Goal: Transaction & Acquisition: Purchase product/service

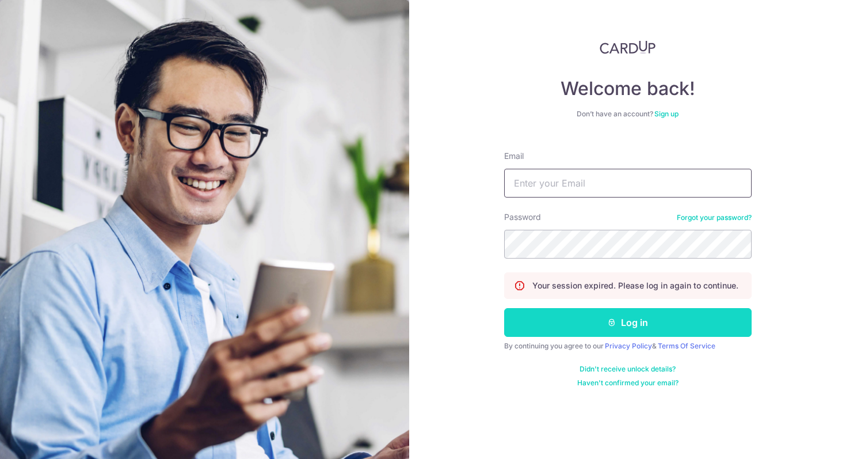
type input "[EMAIL_ADDRESS][DOMAIN_NAME]"
click at [681, 330] on button "Log in" at bounding box center [628, 322] width 248 height 29
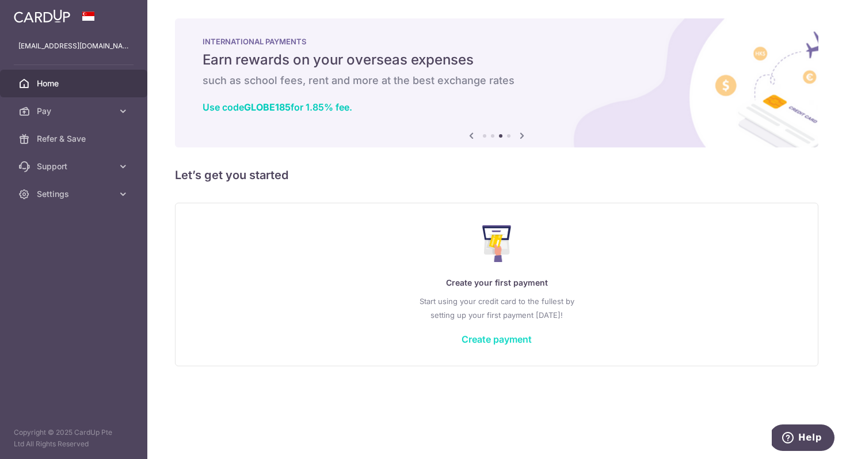
click at [474, 335] on link "Create payment" at bounding box center [497, 339] width 70 height 12
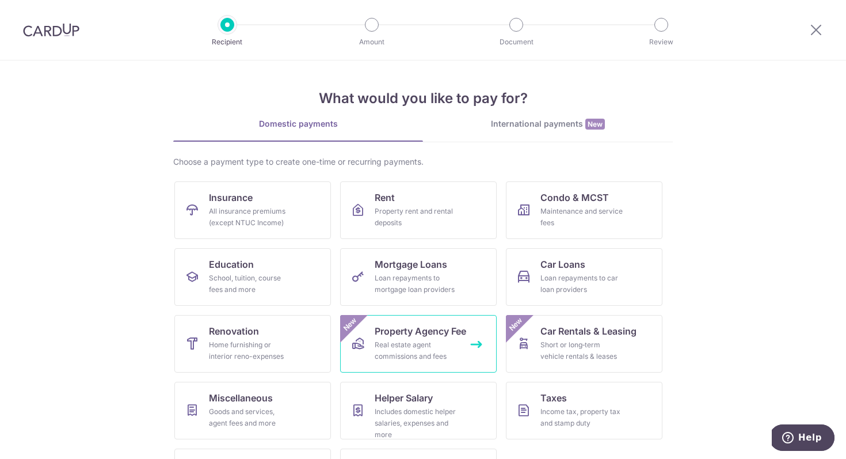
scroll to position [56, 0]
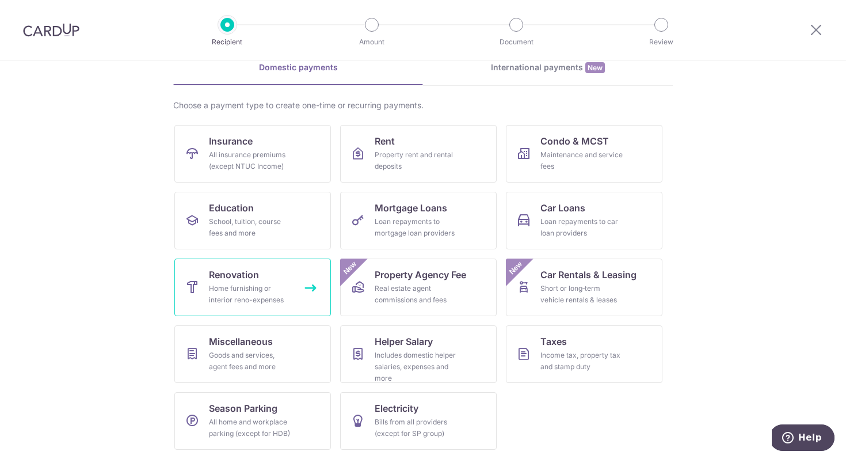
click at [277, 278] on link "Renovation Home furnishing or interior reno-expenses" at bounding box center [252, 288] width 157 height 58
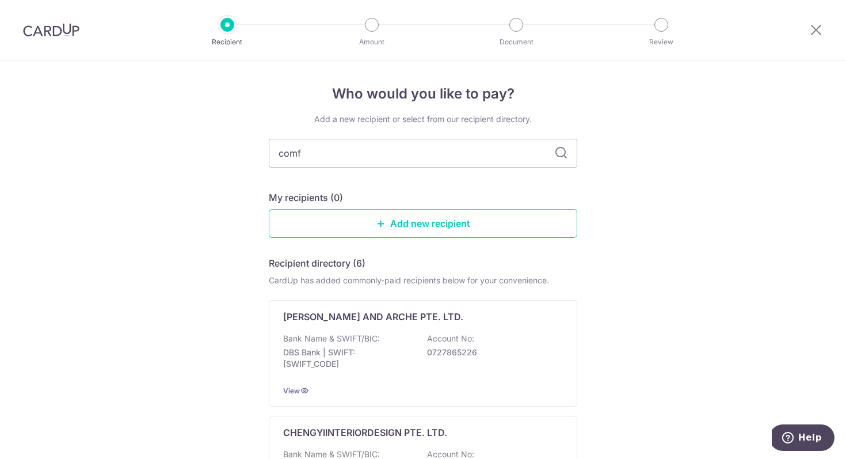
type input "comfo"
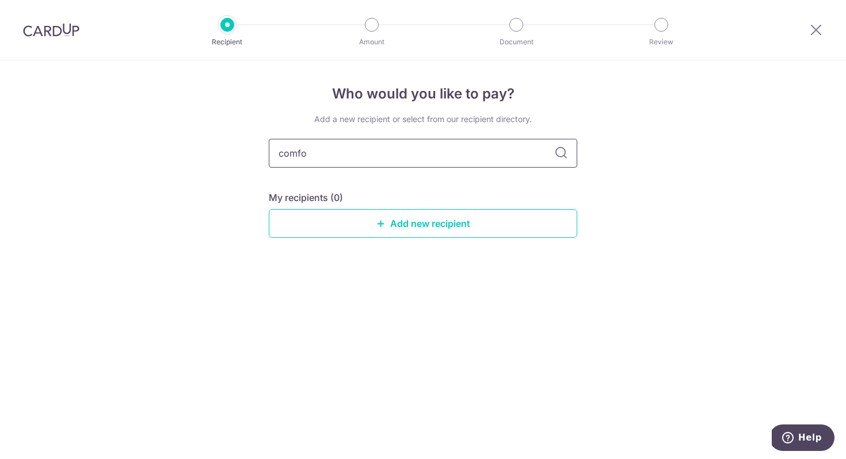
click at [509, 156] on input "comfo" at bounding box center [423, 153] width 309 height 29
type input "comfort home"
click at [564, 161] on input "comfort home" at bounding box center [423, 153] width 309 height 29
click at [565, 153] on icon at bounding box center [561, 153] width 14 height 14
click at [523, 224] on link "Add new recipient" at bounding box center [423, 223] width 309 height 29
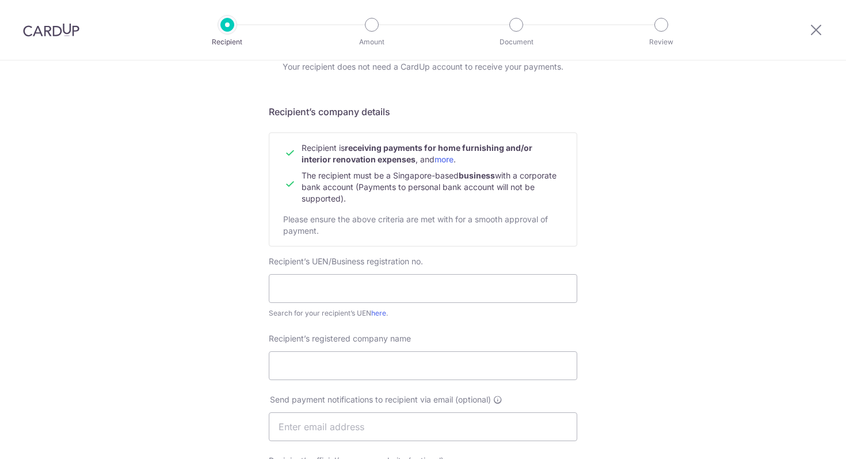
scroll to position [85, 0]
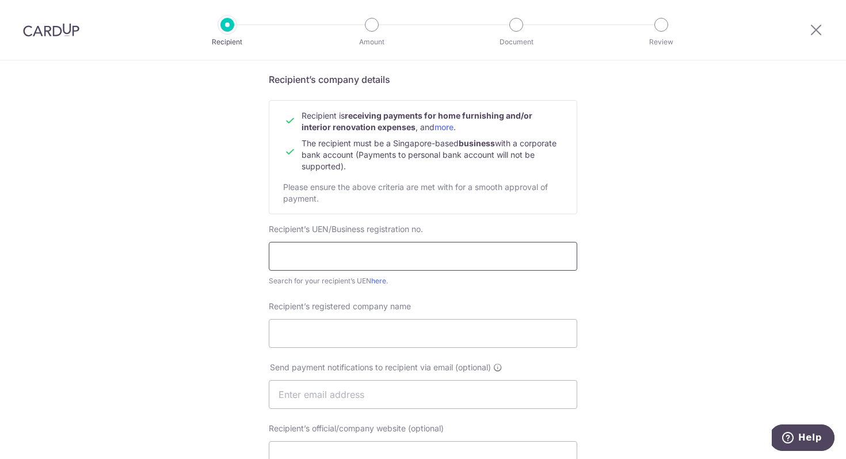
click at [357, 261] on input "text" at bounding box center [423, 256] width 309 height 29
click at [427, 344] on input "Recipient’s registered company name" at bounding box center [423, 333] width 309 height 29
type input "Comfort Home Renovation Pte Ltd"
click at [438, 261] on input "text" at bounding box center [423, 256] width 309 height 29
type input "201933047G"
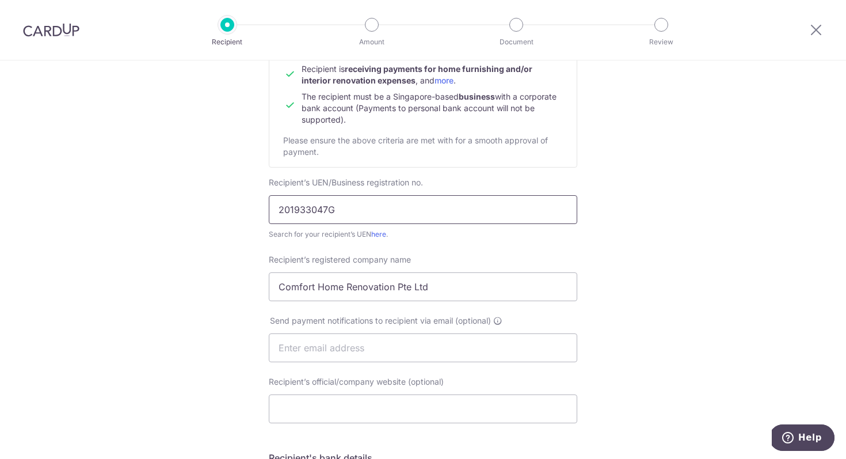
scroll to position [140, 0]
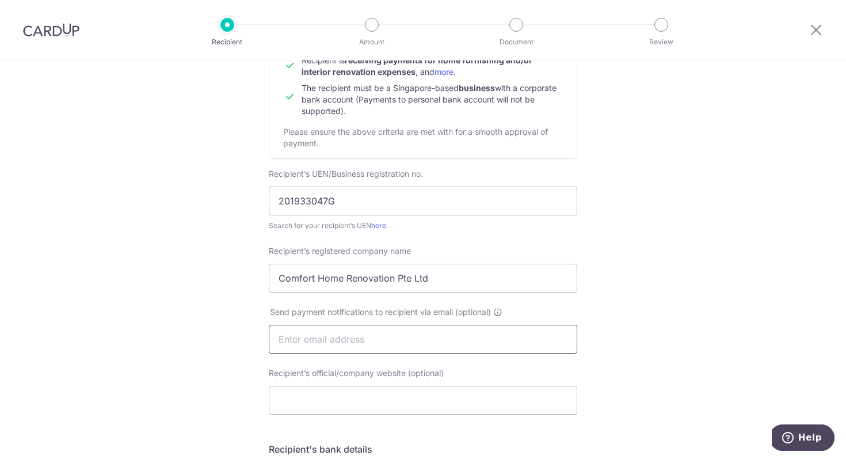
click at [366, 338] on input "text" at bounding box center [423, 339] width 309 height 29
paste input "[EMAIL_ADDRESS][DOMAIN_NAME]"
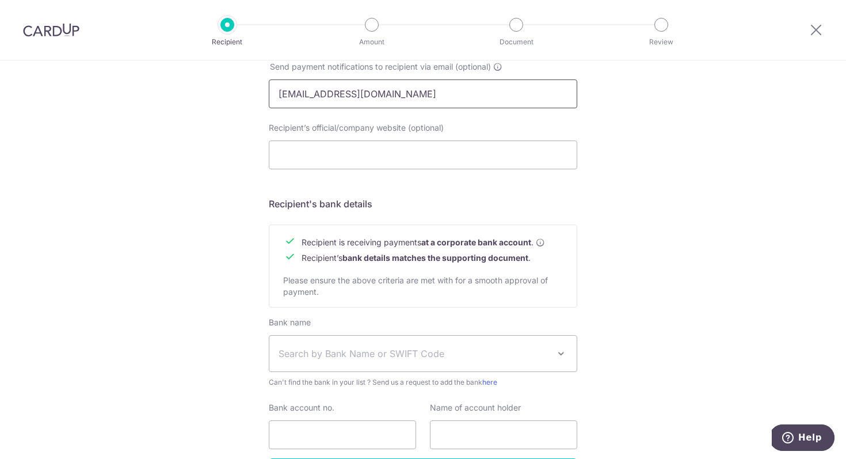
scroll to position [386, 0]
type input "[EMAIL_ADDRESS][DOMAIN_NAME]"
click at [339, 364] on span "Search by Bank Name or SWIFT Code" at bounding box center [422, 353] width 307 height 36
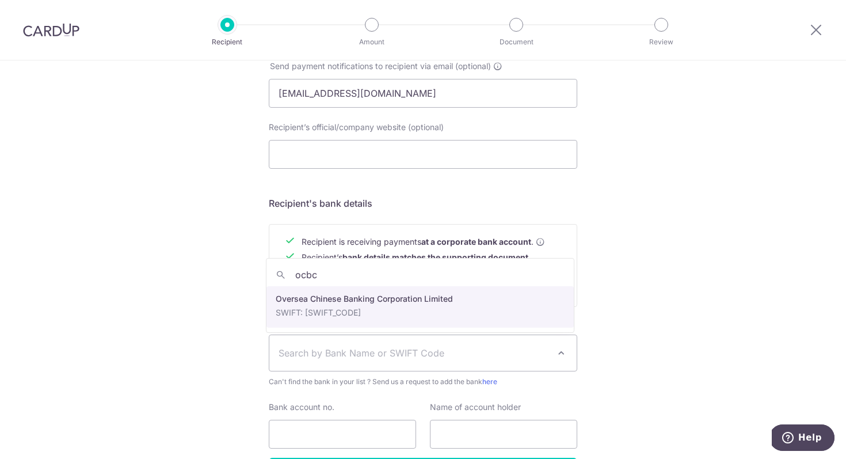
type input "ocbc"
select select "12"
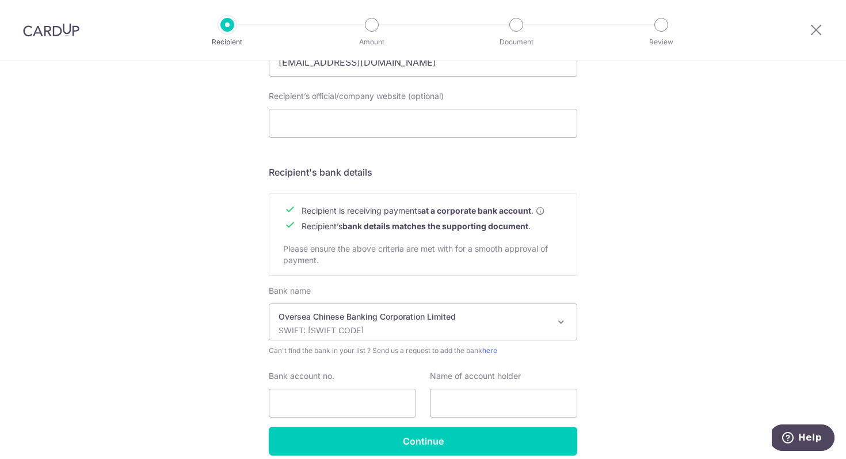
scroll to position [468, 0]
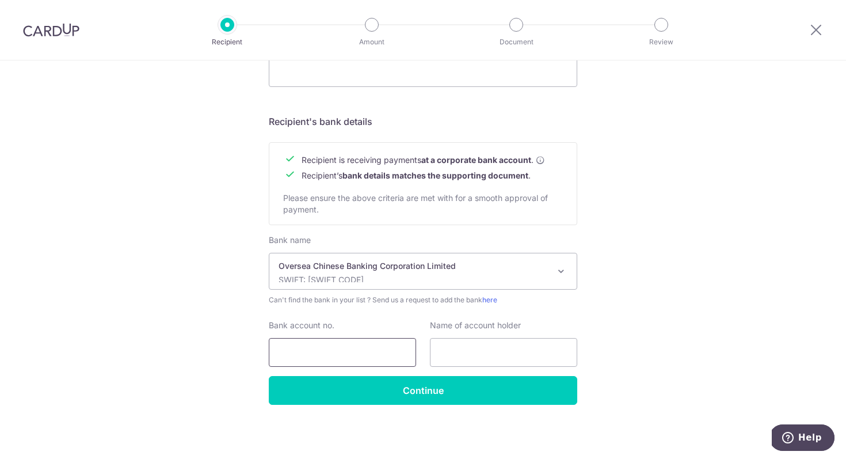
click at [335, 343] on input "Bank account no." at bounding box center [342, 352] width 147 height 29
type input "687770966001"
click at [466, 337] on div "Name of account holder" at bounding box center [503, 343] width 147 height 47
click at [466, 347] on input "text" at bounding box center [503, 352] width 147 height 29
type input "Comfort Home Renovation Pte Ltd"
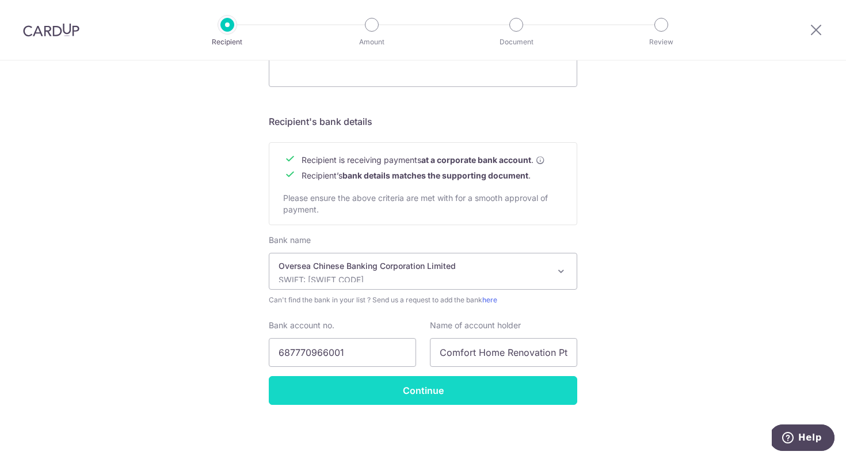
click at [486, 387] on input "Continue" at bounding box center [423, 390] width 309 height 29
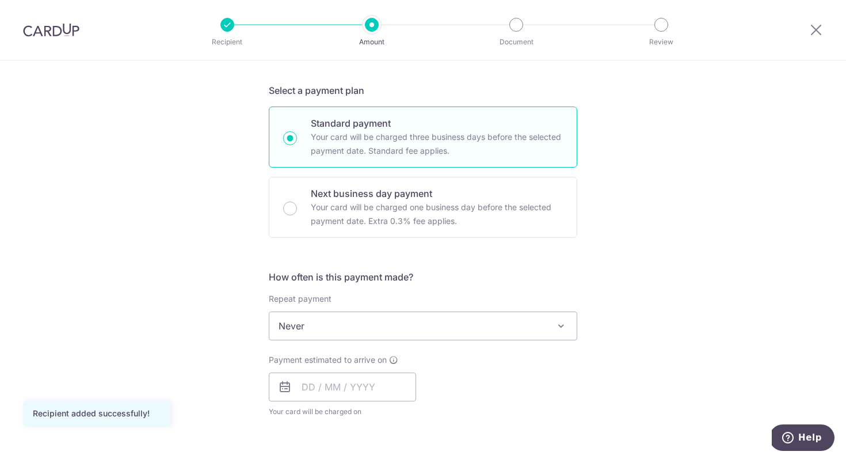
scroll to position [237, 0]
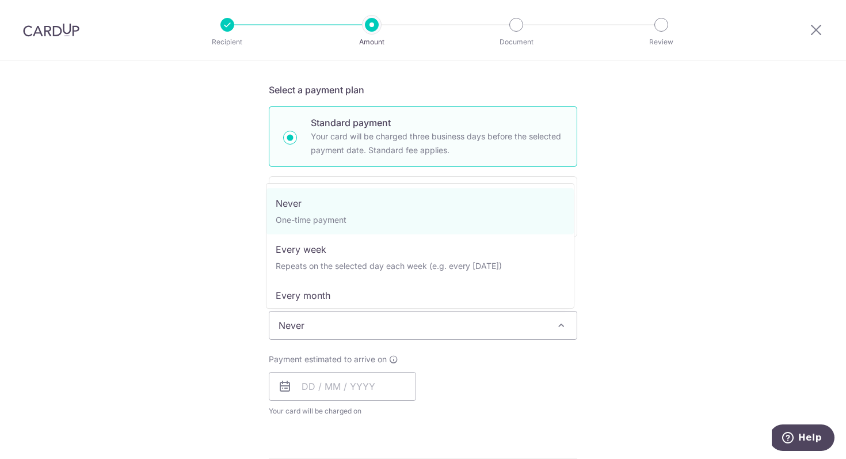
click at [541, 316] on span "Never" at bounding box center [422, 325] width 307 height 28
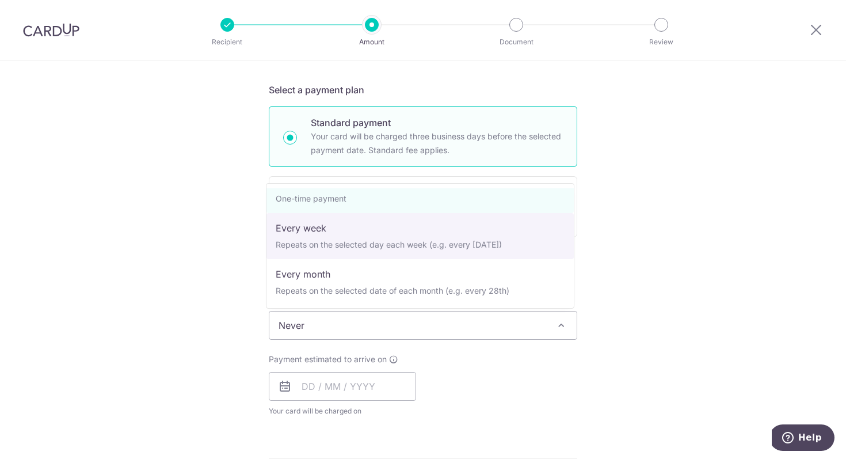
scroll to position [31, 0]
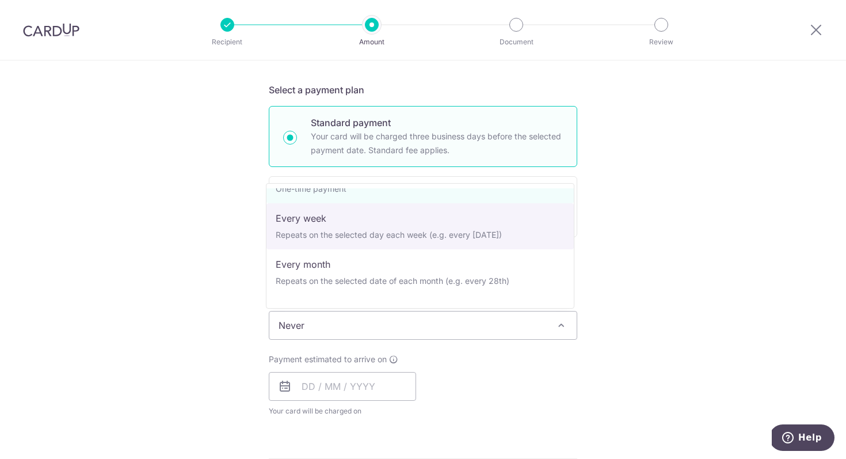
select select "2"
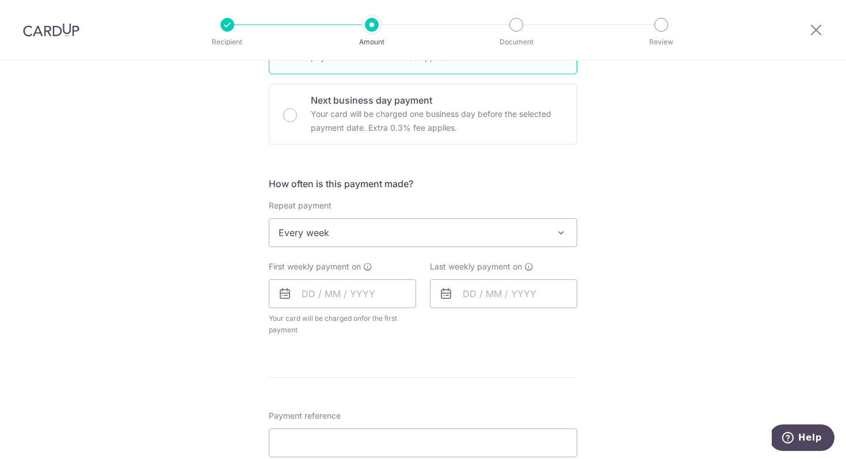
scroll to position [330, 0]
click at [358, 290] on input "text" at bounding box center [342, 293] width 147 height 29
click at [314, 419] on link "13" at bounding box center [315, 421] width 18 height 18
type input "[DATE]"
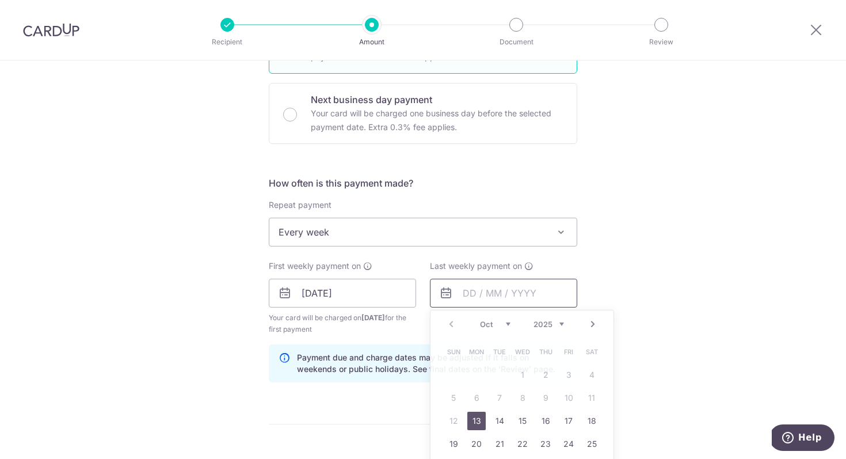
click at [455, 290] on input "text" at bounding box center [503, 293] width 147 height 29
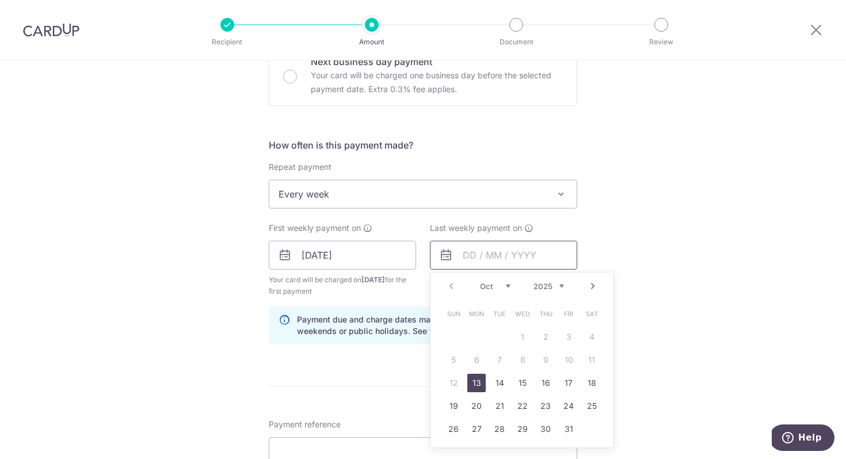
scroll to position [368, 0]
click at [472, 423] on link "27" at bounding box center [477, 428] width 18 height 18
type input "[DATE]"
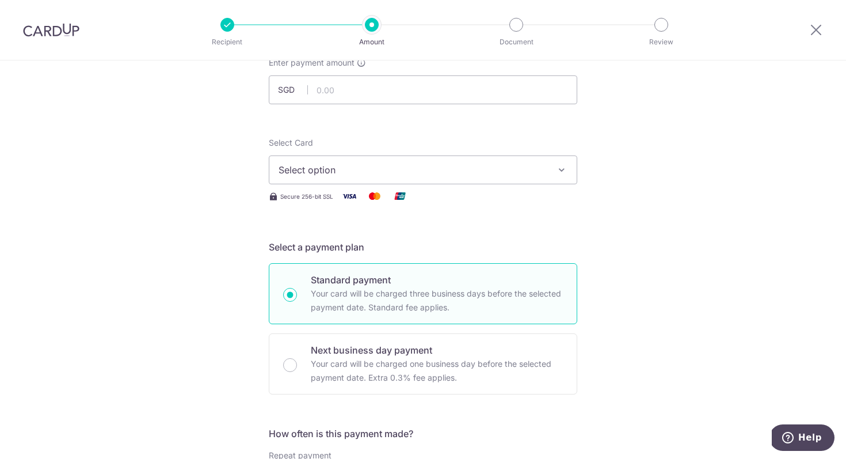
scroll to position [0, 0]
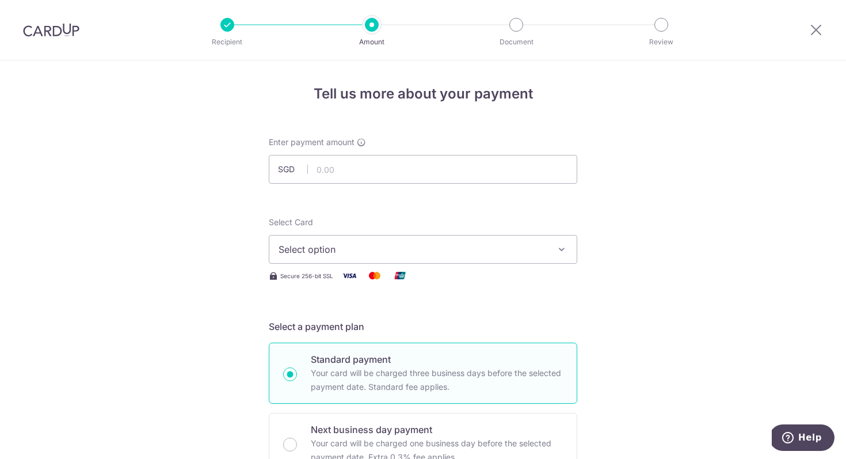
click at [482, 253] on span "Select option" at bounding box center [413, 249] width 268 height 14
click at [493, 170] on input "text" at bounding box center [423, 169] width 309 height 29
type input "8,835.00"
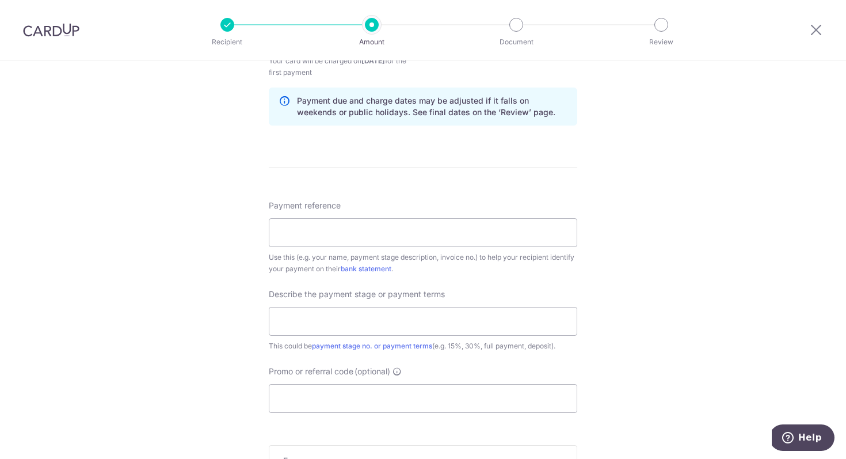
scroll to position [604, 0]
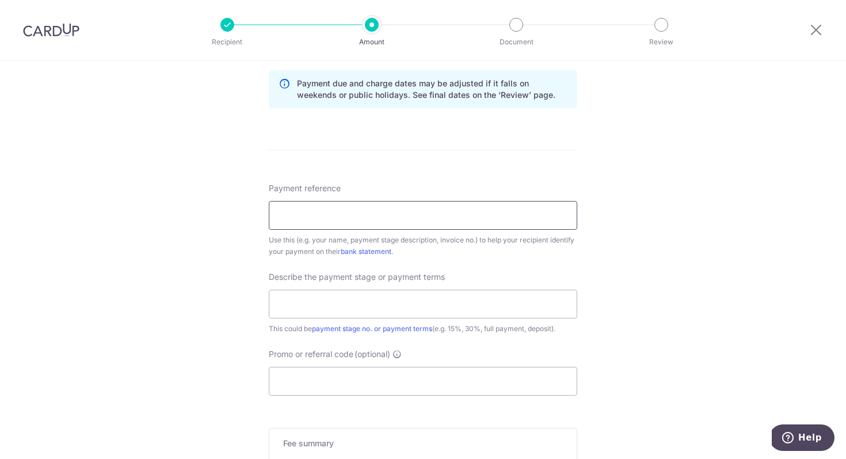
click at [474, 208] on input "Payment reference" at bounding box center [423, 215] width 309 height 29
paste input "2409-86669950-EY"
type input "2409-86669950-EY"
click at [428, 301] on input "text" at bounding box center [423, 304] width 309 height 29
type input "Third Payment 35%"
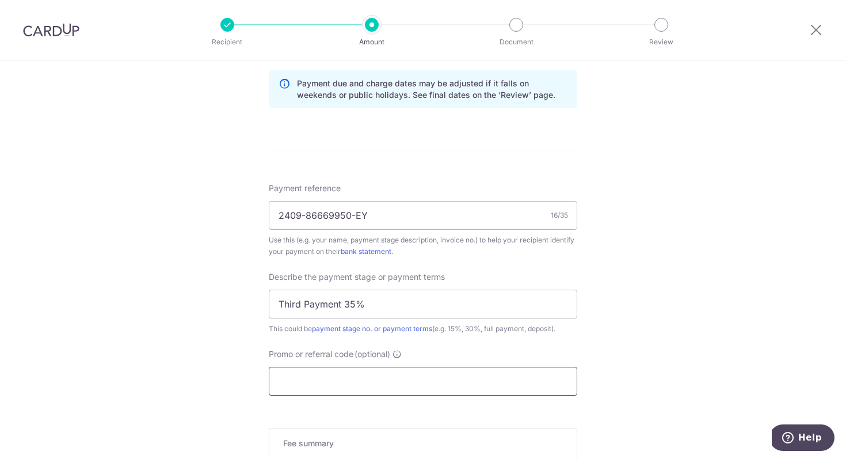
click at [504, 370] on input "Promo or referral code (optional)" at bounding box center [423, 381] width 309 height 29
paste input "3HOME25R"
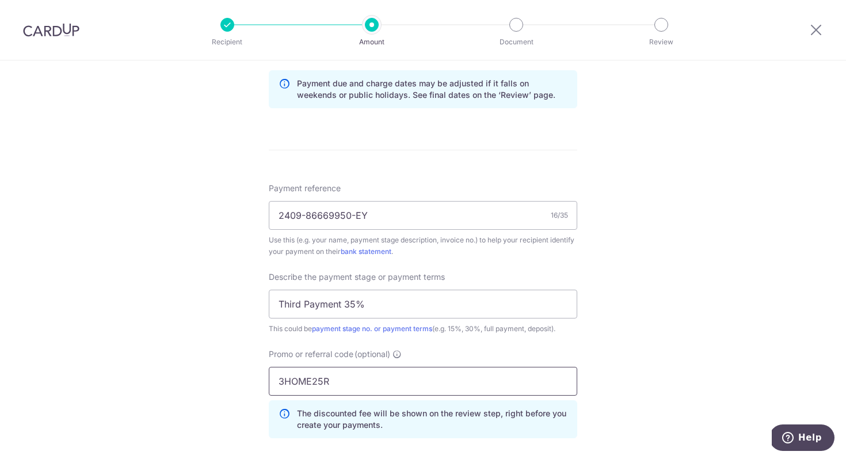
type input "3HOME25R"
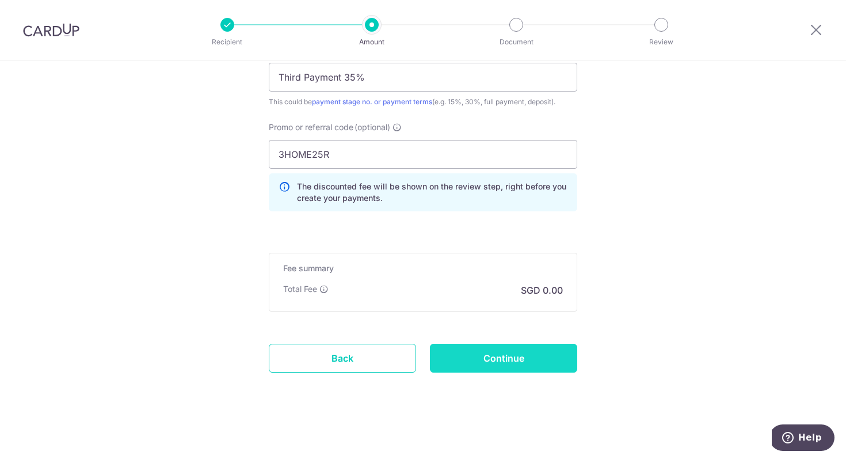
click at [515, 356] on input "Continue" at bounding box center [503, 358] width 147 height 29
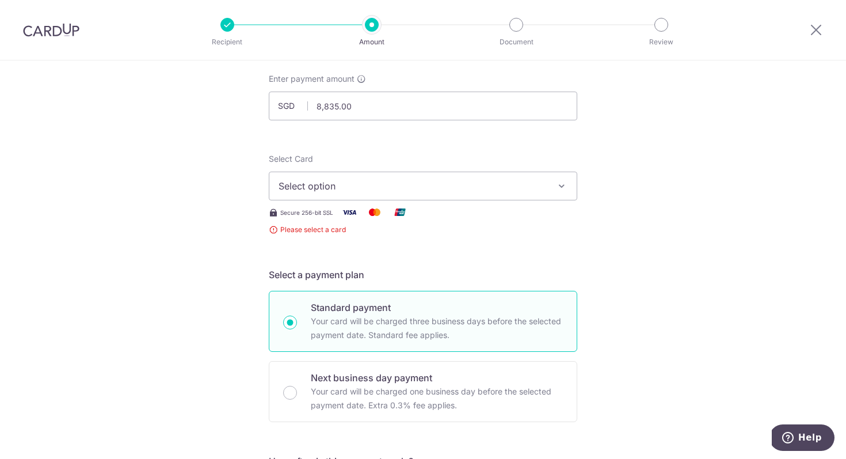
scroll to position [62, 0]
click at [491, 172] on div "Select Card Select option Add credit card" at bounding box center [423, 178] width 309 height 47
click at [483, 182] on span "Select option" at bounding box center [413, 188] width 268 height 14
click at [437, 223] on span "Add credit card" at bounding box center [433, 220] width 268 height 12
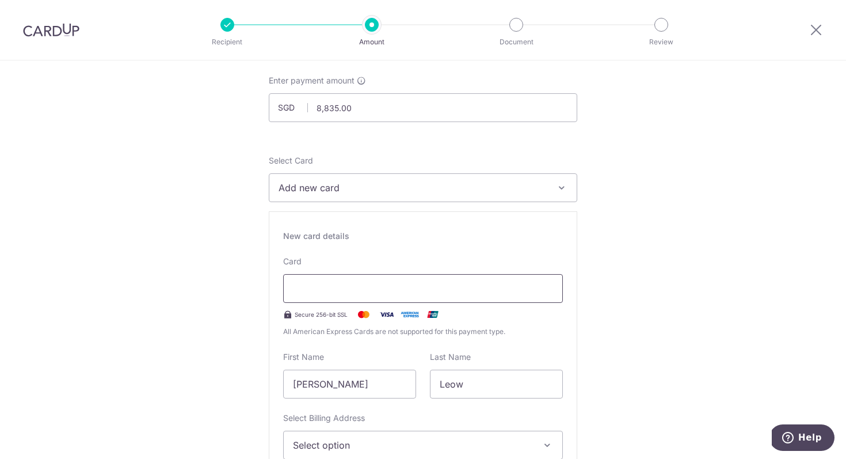
click at [553, 291] on div at bounding box center [423, 288] width 280 height 29
drag, startPoint x: 375, startPoint y: 380, endPoint x: 221, endPoint y: 376, distance: 154.4
type input "[PERSON_NAME]"
type input "Teo"
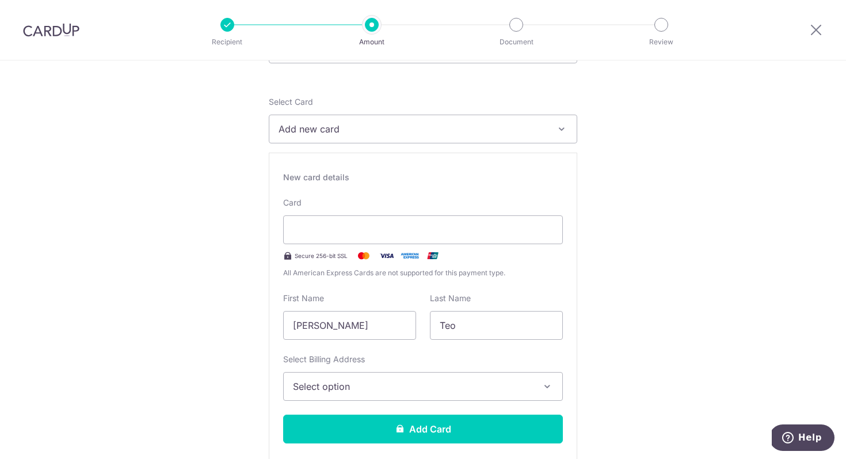
scroll to position [140, 0]
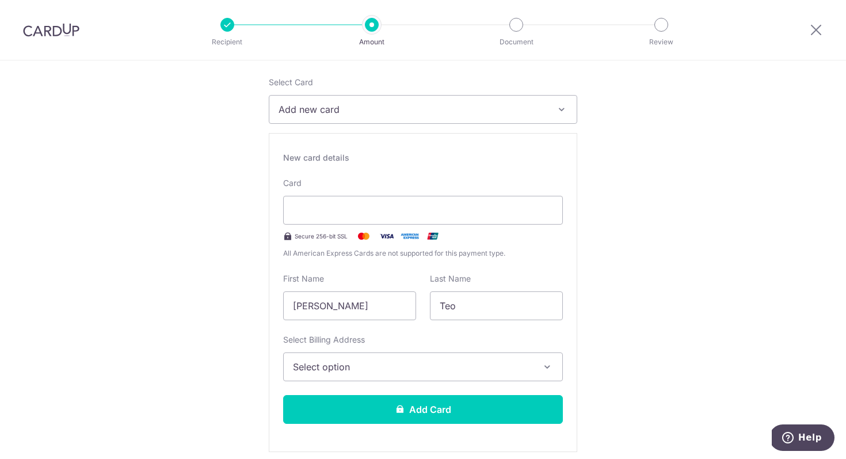
click at [326, 367] on span "Select option" at bounding box center [413, 367] width 240 height 14
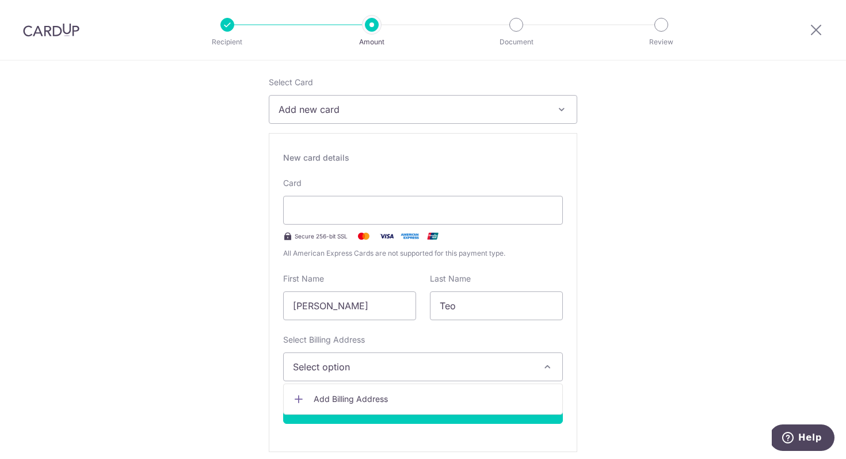
click at [328, 397] on span "Add Billing Address" at bounding box center [434, 399] width 240 height 12
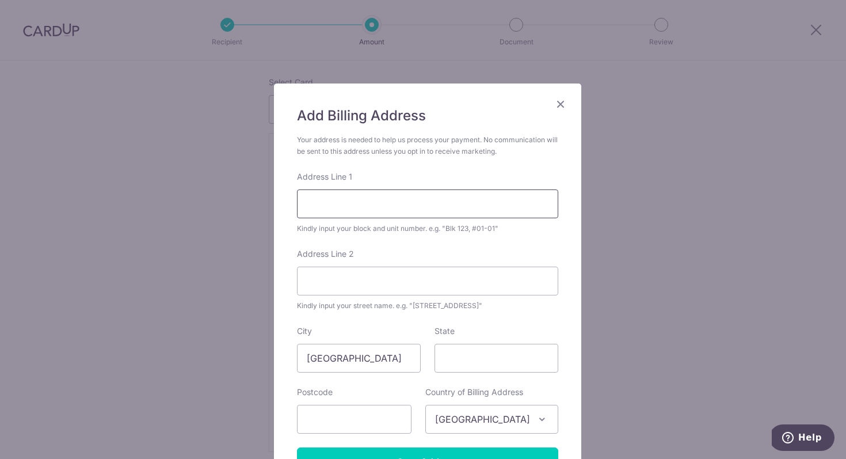
click at [377, 197] on input "Address Line 1" at bounding box center [427, 203] width 261 height 29
type input "332C Anchorvale Link #06-384"
type input "04-31"
type input "543332"
drag, startPoint x: 350, startPoint y: 281, endPoint x: 271, endPoint y: 280, distance: 79.5
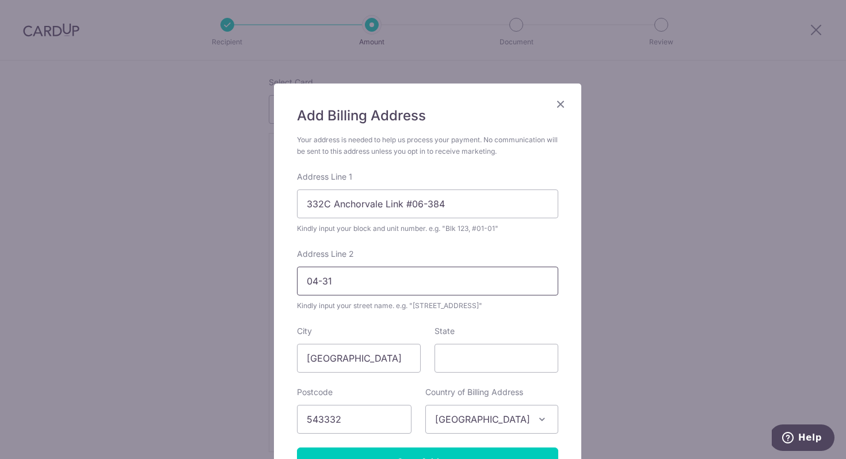
click at [274, 280] on div "Add Billing Address Your address is needed to help us process your payment. No …" at bounding box center [427, 291] width 307 height 416
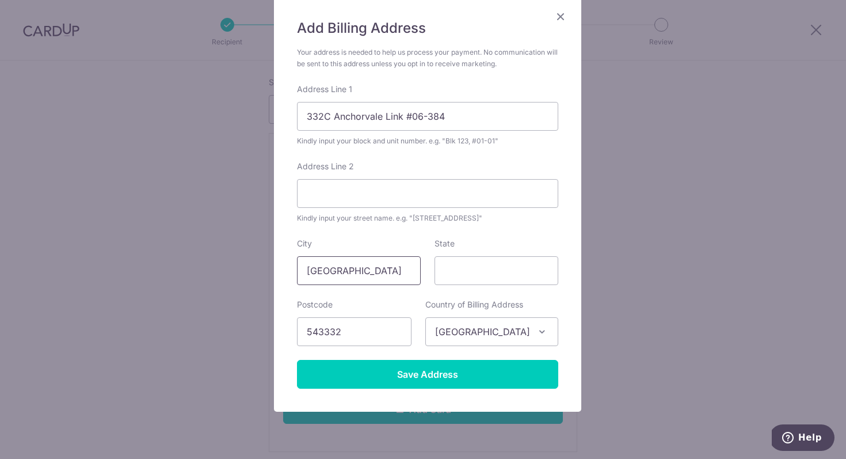
scroll to position [124, 0]
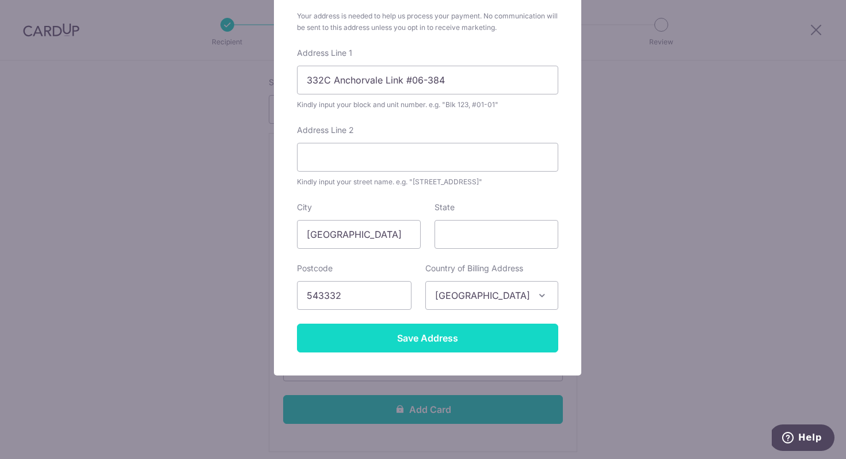
click at [329, 337] on input "Save Address" at bounding box center [427, 338] width 261 height 29
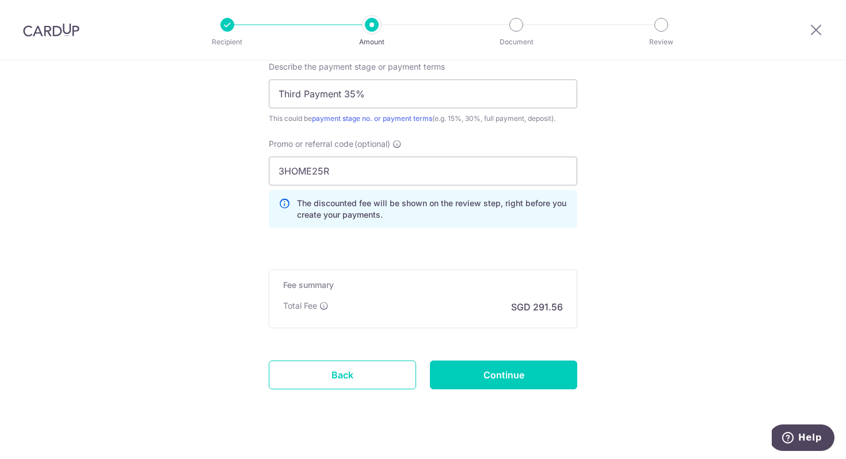
scroll to position [1077, 0]
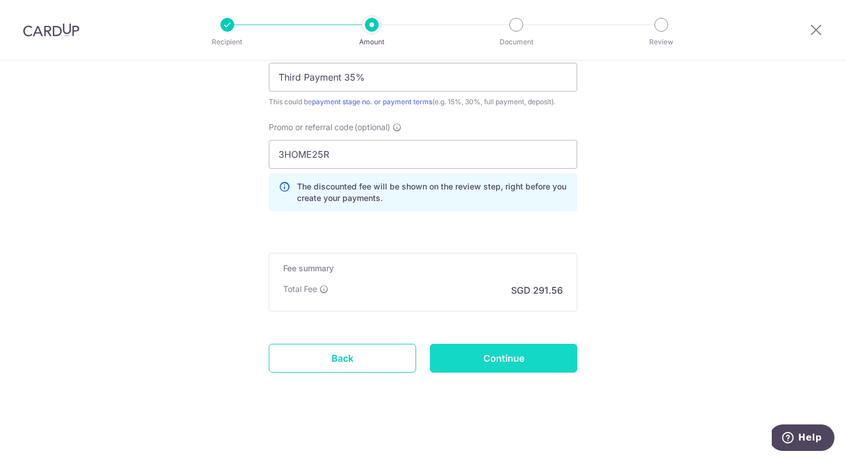
click at [500, 371] on input "Continue" at bounding box center [503, 358] width 147 height 29
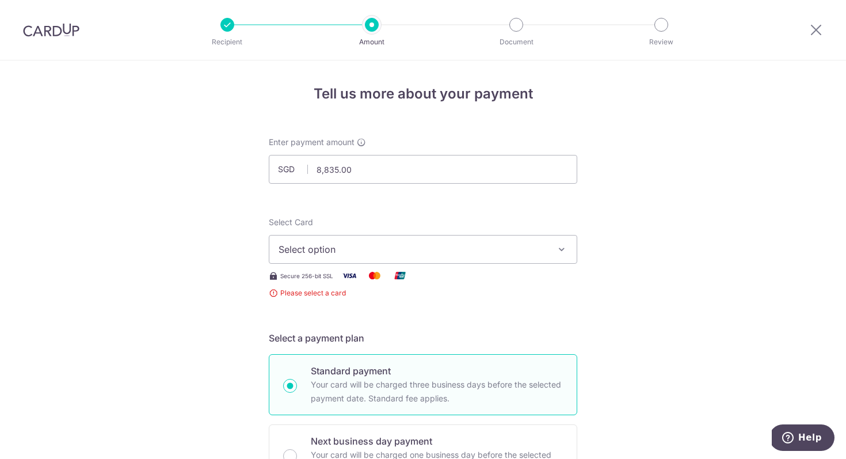
click at [539, 246] on span "Select option" at bounding box center [413, 249] width 268 height 14
click at [496, 272] on link "Add credit card" at bounding box center [422, 281] width 307 height 21
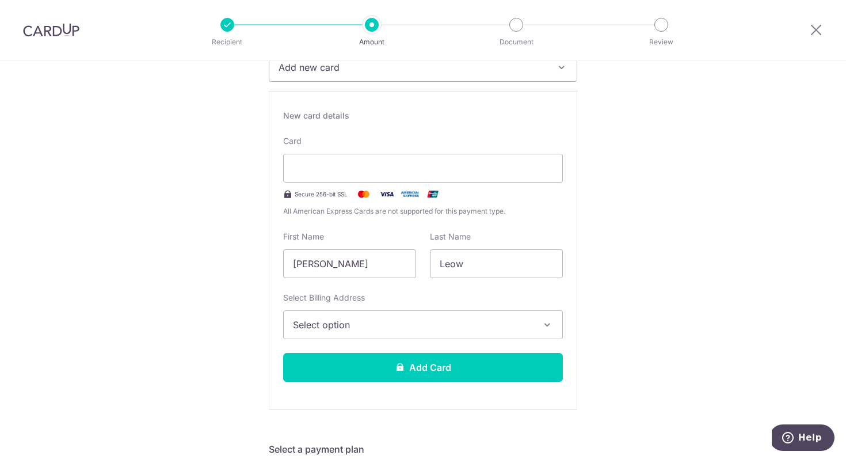
scroll to position [210, 0]
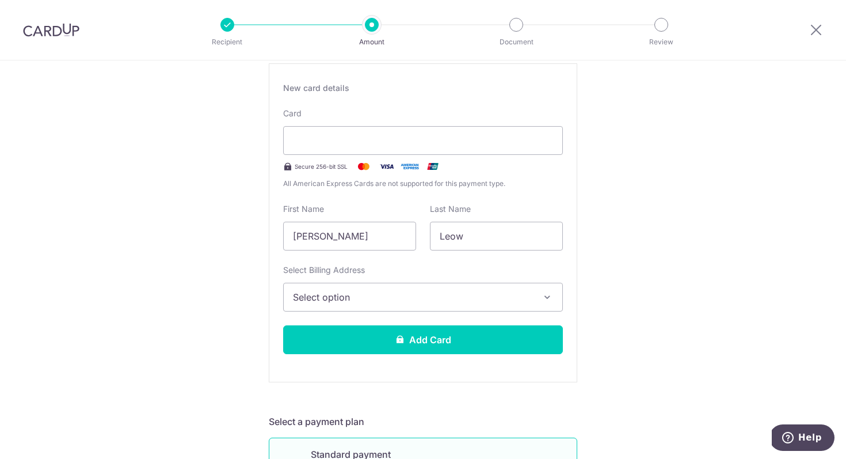
drag, startPoint x: 366, startPoint y: 231, endPoint x: 245, endPoint y: 231, distance: 120.9
type input "[PERSON_NAME]"
type input "Teo"
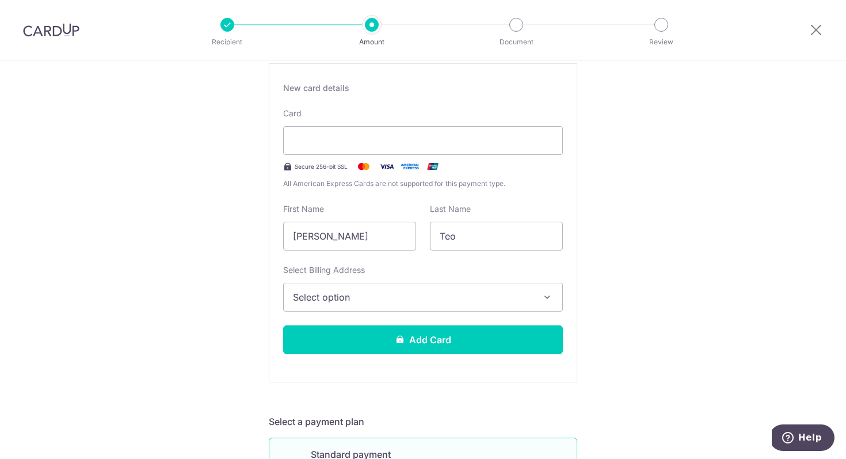
click at [316, 306] on button "Select option" at bounding box center [423, 297] width 280 height 29
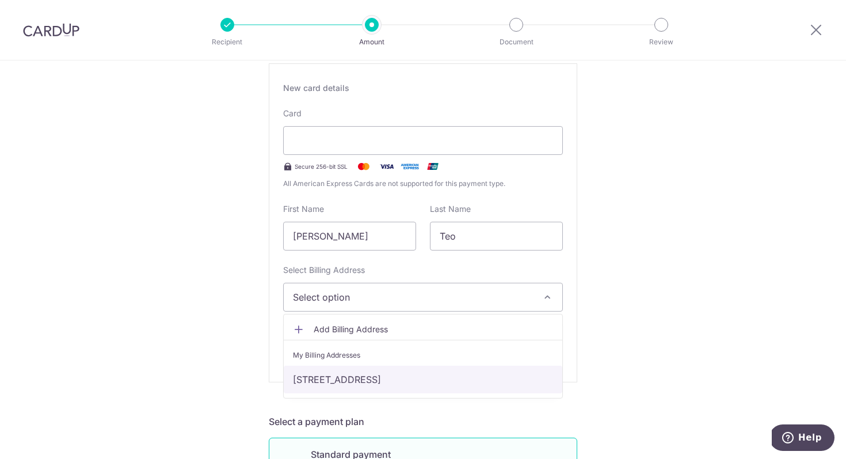
click at [330, 378] on link "[STREET_ADDRESS]" at bounding box center [423, 380] width 279 height 28
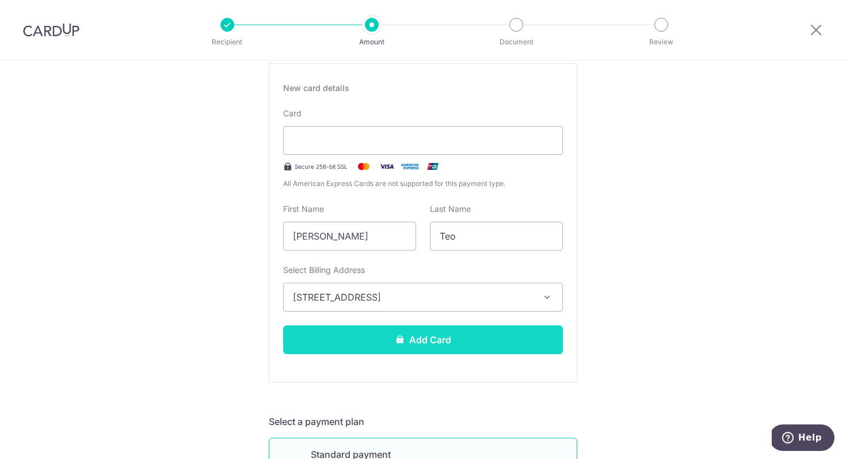
click at [354, 335] on button "Add Card" at bounding box center [423, 339] width 280 height 29
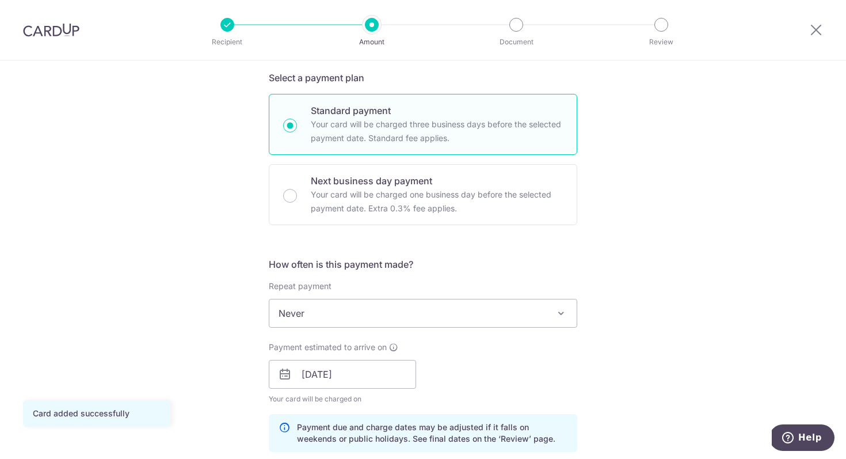
scroll to position [246, 0]
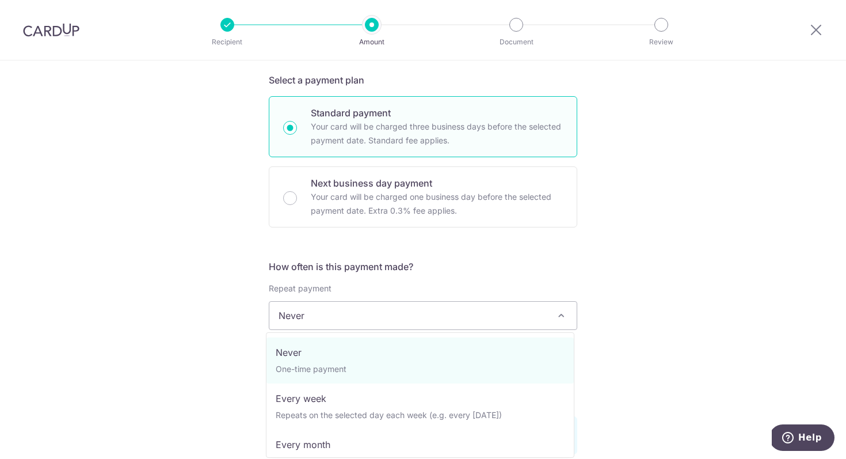
click at [413, 313] on span "Never" at bounding box center [422, 316] width 307 height 28
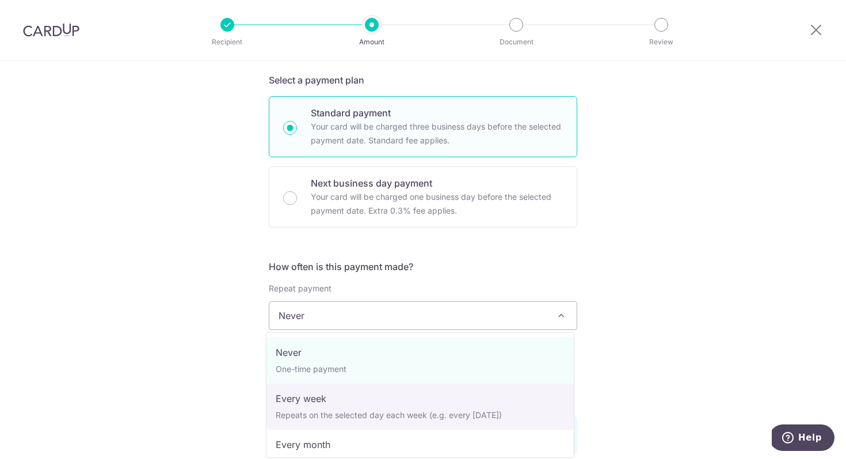
select select "2"
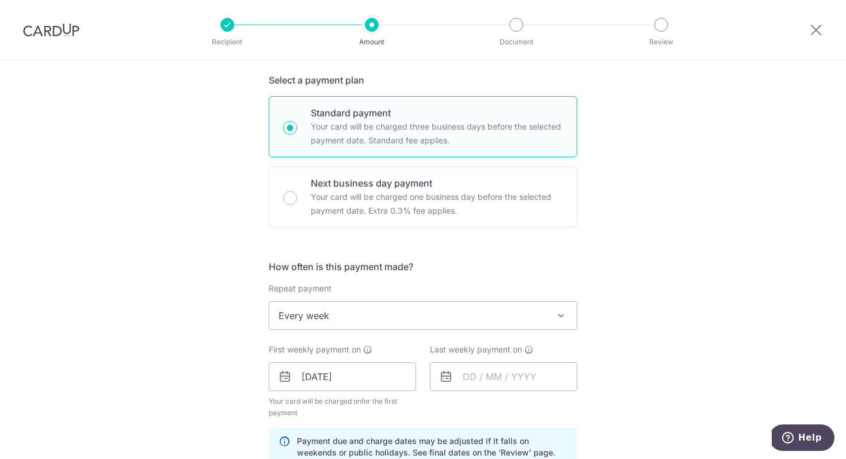
scroll to position [341, 0]
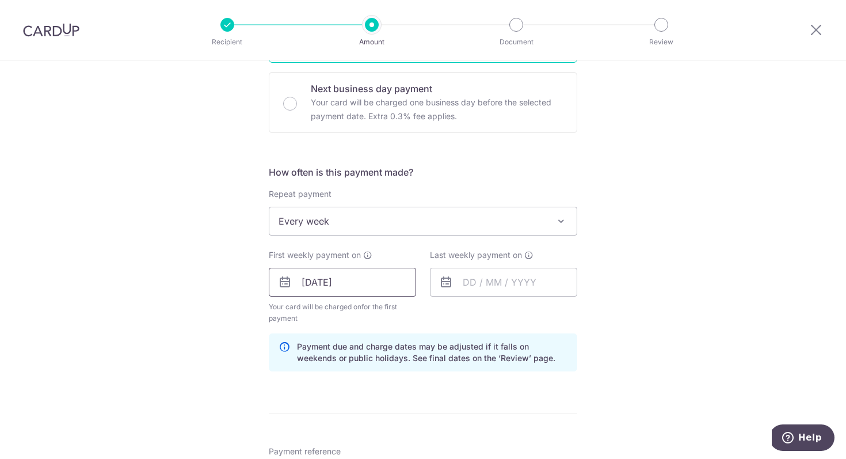
click at [359, 281] on input "[DATE]" at bounding box center [342, 282] width 147 height 29
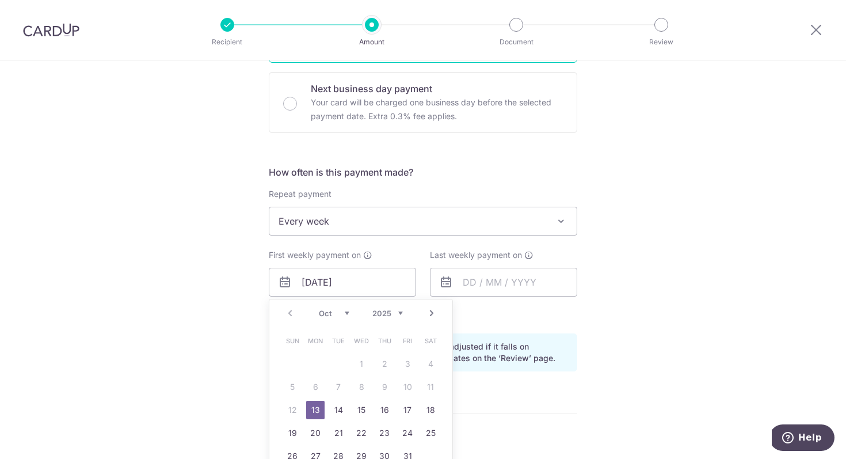
click at [493, 264] on div "Last weekly payment on" at bounding box center [503, 272] width 147 height 47
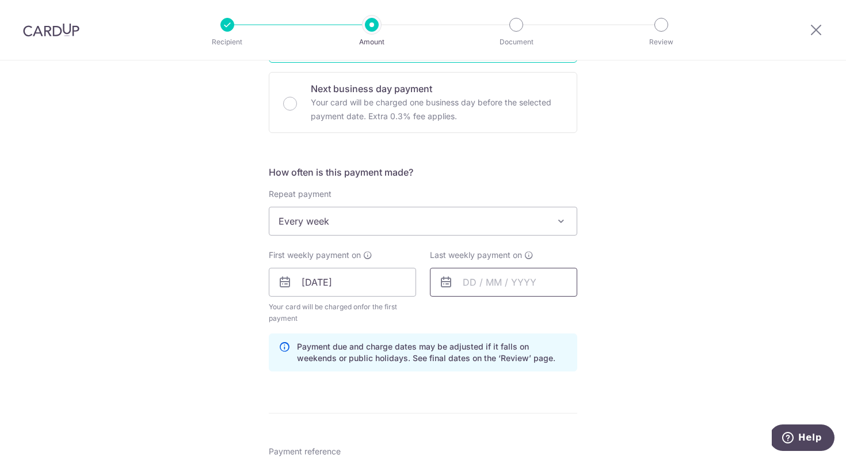
click at [476, 280] on input "text" at bounding box center [503, 282] width 147 height 29
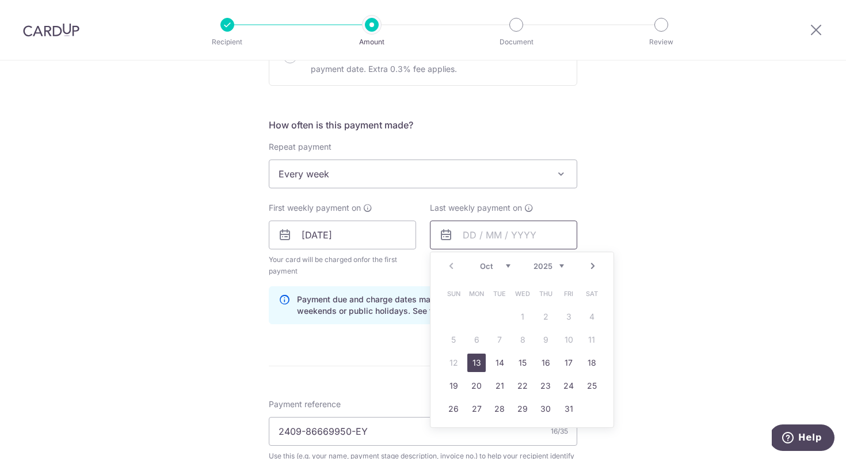
scroll to position [389, 0]
click at [474, 405] on link "27" at bounding box center [477, 407] width 18 height 18
type input "[DATE]"
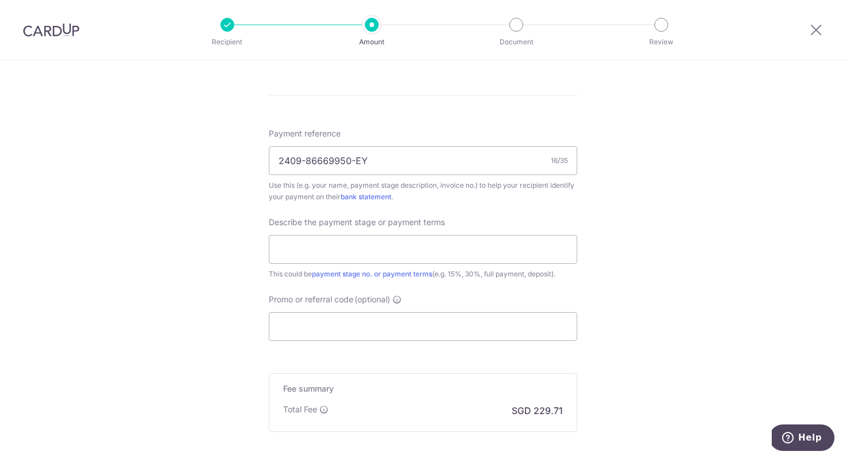
scroll to position [673, 0]
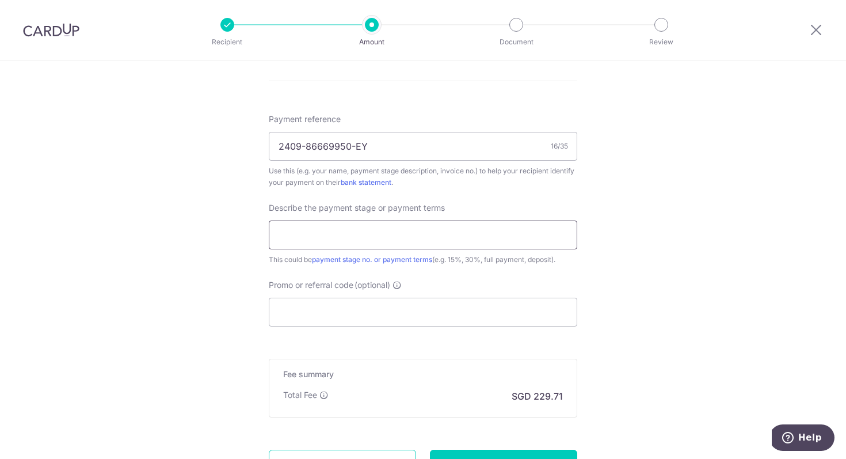
click at [522, 231] on input "text" at bounding box center [423, 235] width 309 height 29
type input "3rd Payment 30%"
click at [482, 305] on input "Promo or referral code (optional)" at bounding box center [423, 312] width 309 height 29
paste input "3HOME25R"
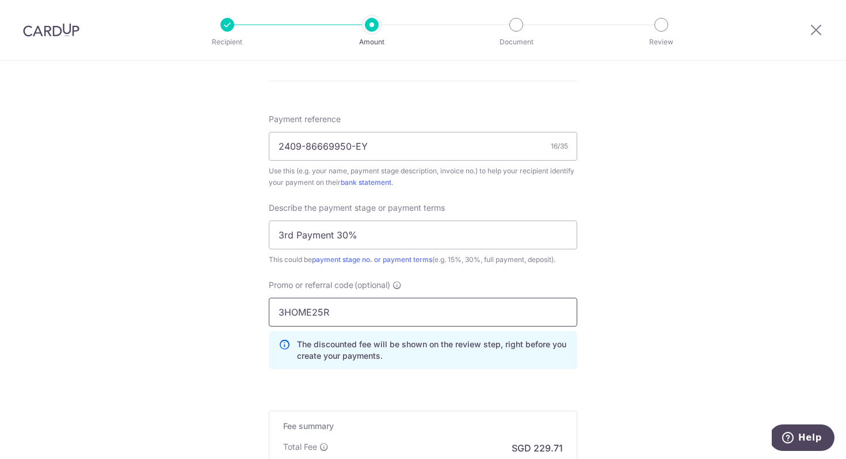
type input "3HOME25R"
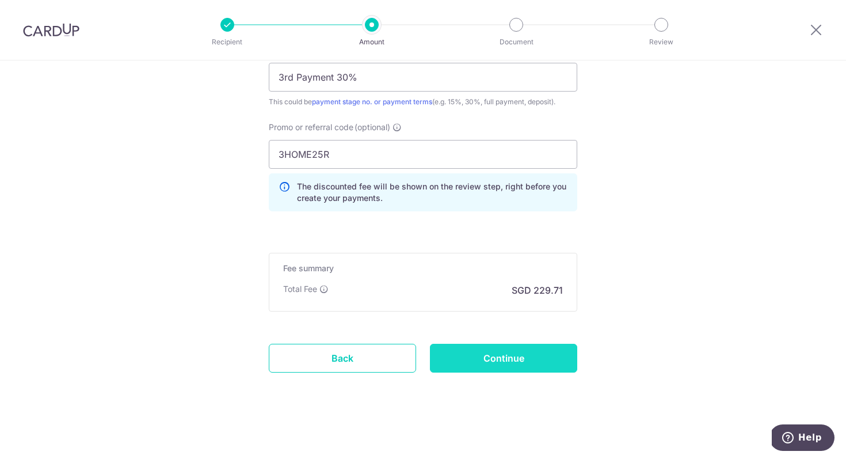
click at [521, 358] on input "Continue" at bounding box center [503, 358] width 147 height 29
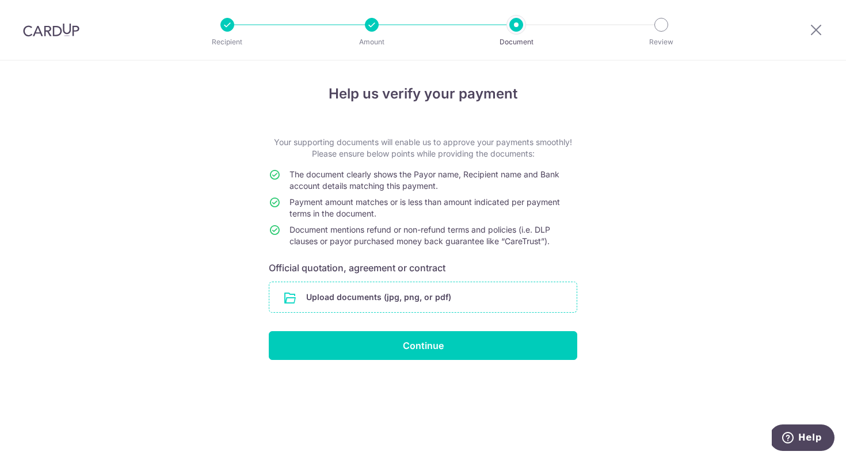
click at [515, 302] on input "file" at bounding box center [422, 297] width 307 height 30
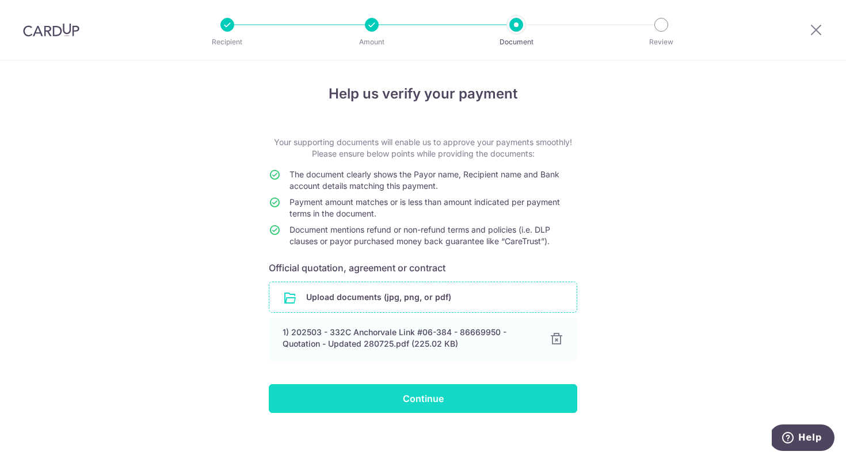
click at [378, 402] on input "Continue" at bounding box center [423, 398] width 309 height 29
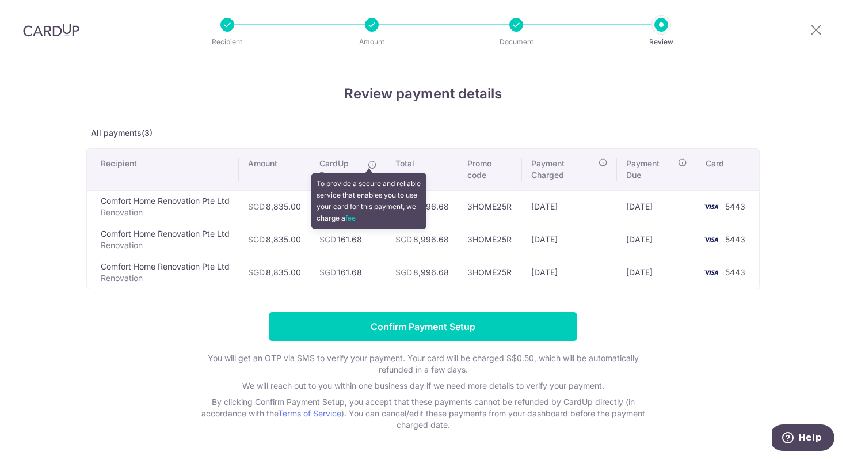
click at [370, 166] on icon at bounding box center [372, 164] width 9 height 9
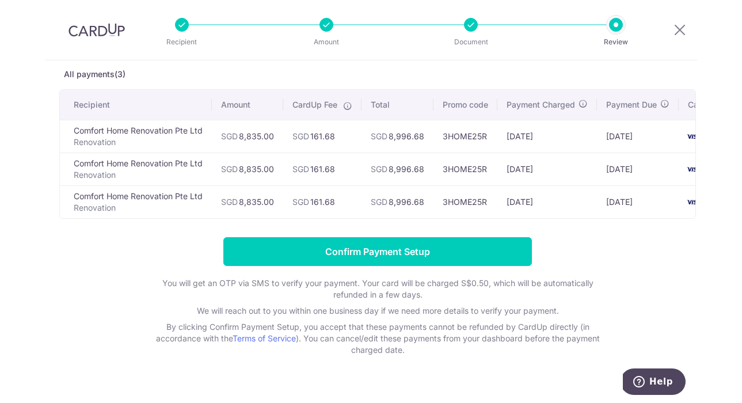
scroll to position [12, 0]
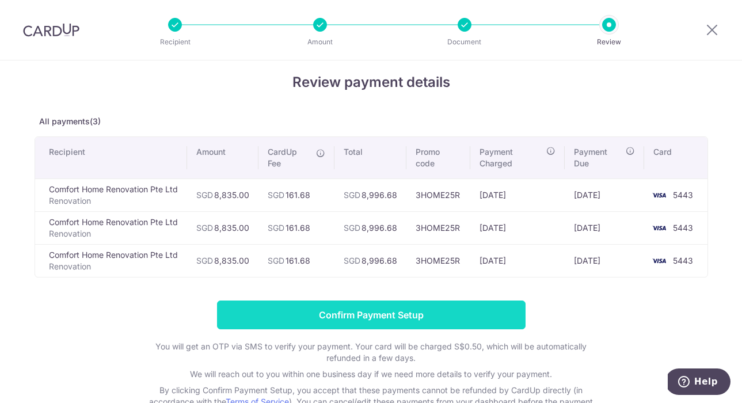
click at [383, 321] on input "Confirm Payment Setup" at bounding box center [371, 315] width 309 height 29
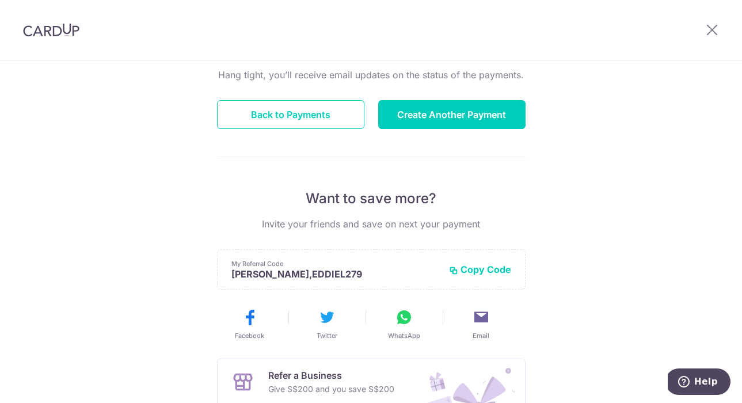
scroll to position [155, 0]
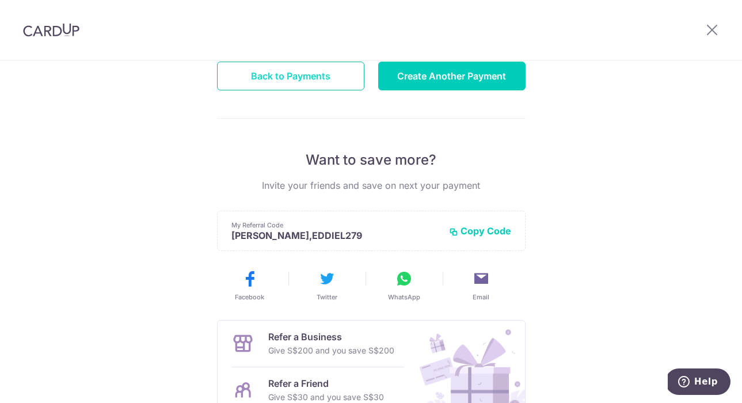
click at [307, 78] on button "Back to Payments" at bounding box center [290, 76] width 147 height 29
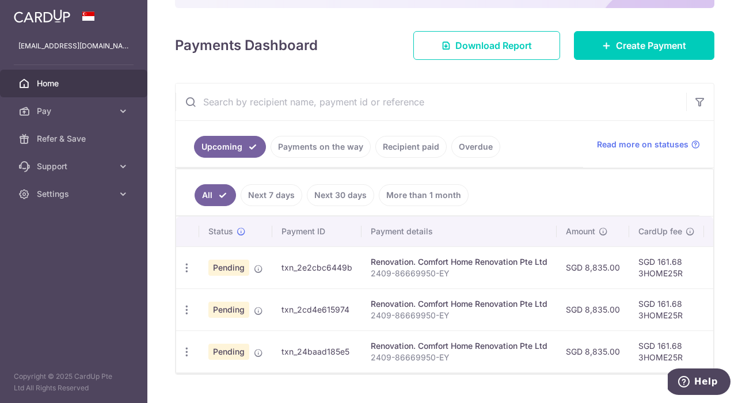
scroll to position [141, 0]
